Goal: Find specific page/section: Find specific page/section

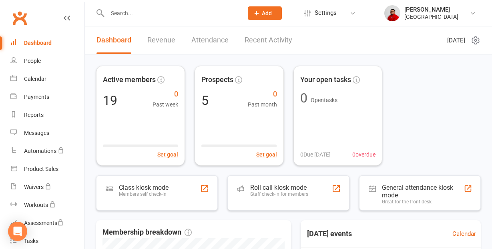
click at [180, 35] on div "Dashboard Revenue Attendance Recent Activity" at bounding box center [194, 40] width 219 height 28
click at [181, 12] on input "text" at bounding box center [171, 13] width 132 height 11
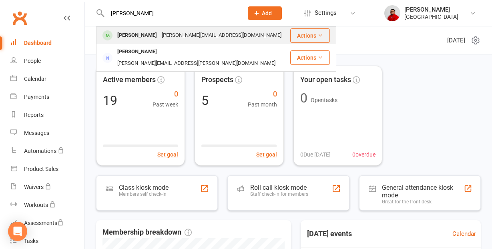
type input "[PERSON_NAME]"
click at [139, 37] on div "[PERSON_NAME]" at bounding box center [137, 36] width 44 height 12
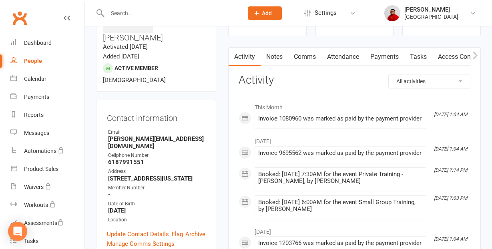
scroll to position [62, 0]
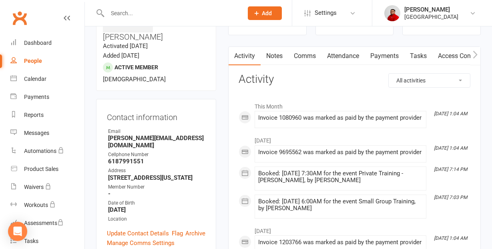
click at [155, 14] on input "text" at bounding box center [171, 13] width 132 height 11
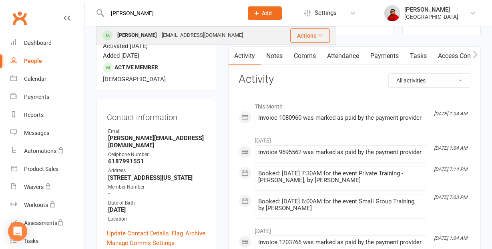
type input "[PERSON_NAME]"
click at [142, 34] on div "[PERSON_NAME]" at bounding box center [137, 36] width 44 height 12
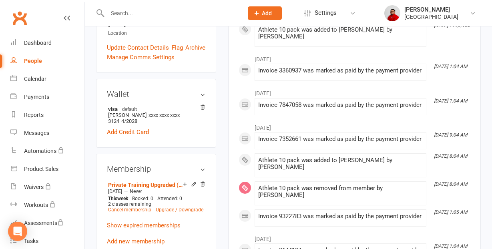
scroll to position [248, 0]
click at [203, 181] on icon at bounding box center [203, 183] width 4 height 4
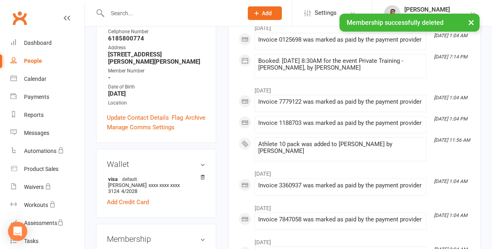
scroll to position [0, 0]
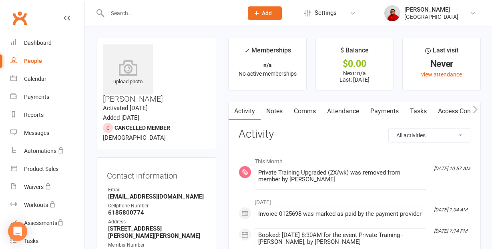
click at [130, 9] on input "text" at bounding box center [171, 13] width 132 height 11
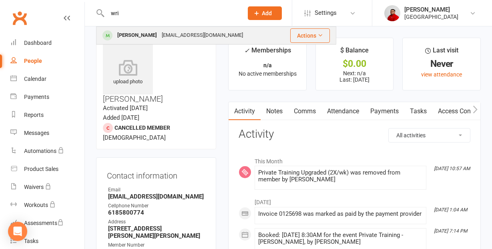
type input "wri"
click at [138, 36] on div "[PERSON_NAME]" at bounding box center [137, 36] width 44 height 12
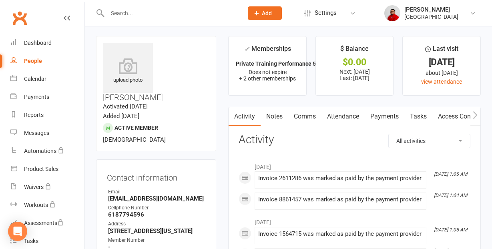
scroll to position [2, 0]
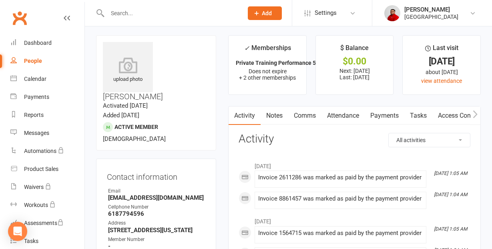
click at [384, 118] on link "Payments" at bounding box center [385, 115] width 40 height 18
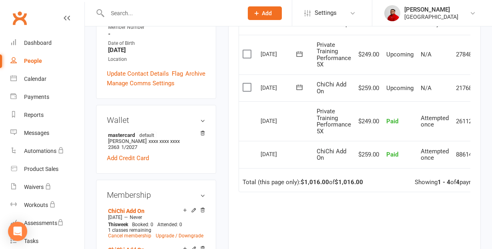
scroll to position [214, 0]
click at [204, 116] on h3 "Wallet" at bounding box center [156, 120] width 98 height 9
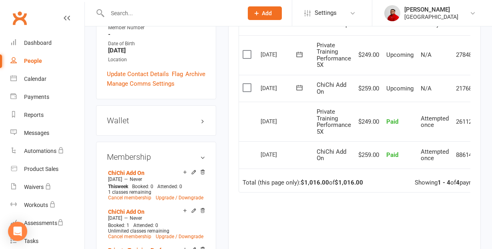
click at [200, 116] on h3 "Wallet" at bounding box center [156, 120] width 98 height 9
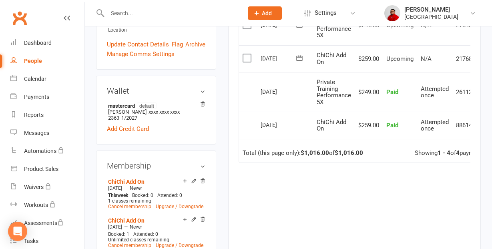
scroll to position [246, 0]
